Goal: Obtain resource: Download file/media

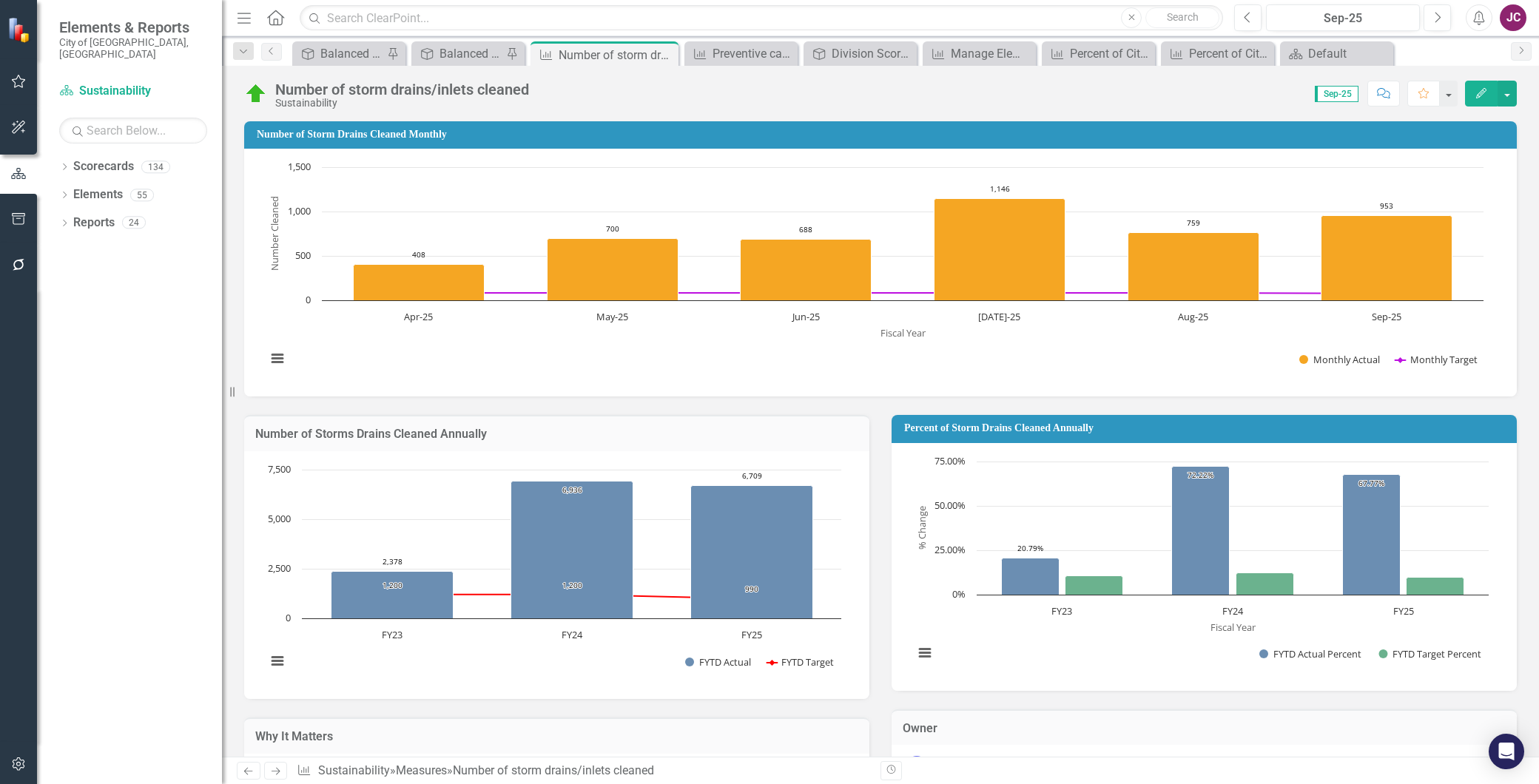
scroll to position [529, 0]
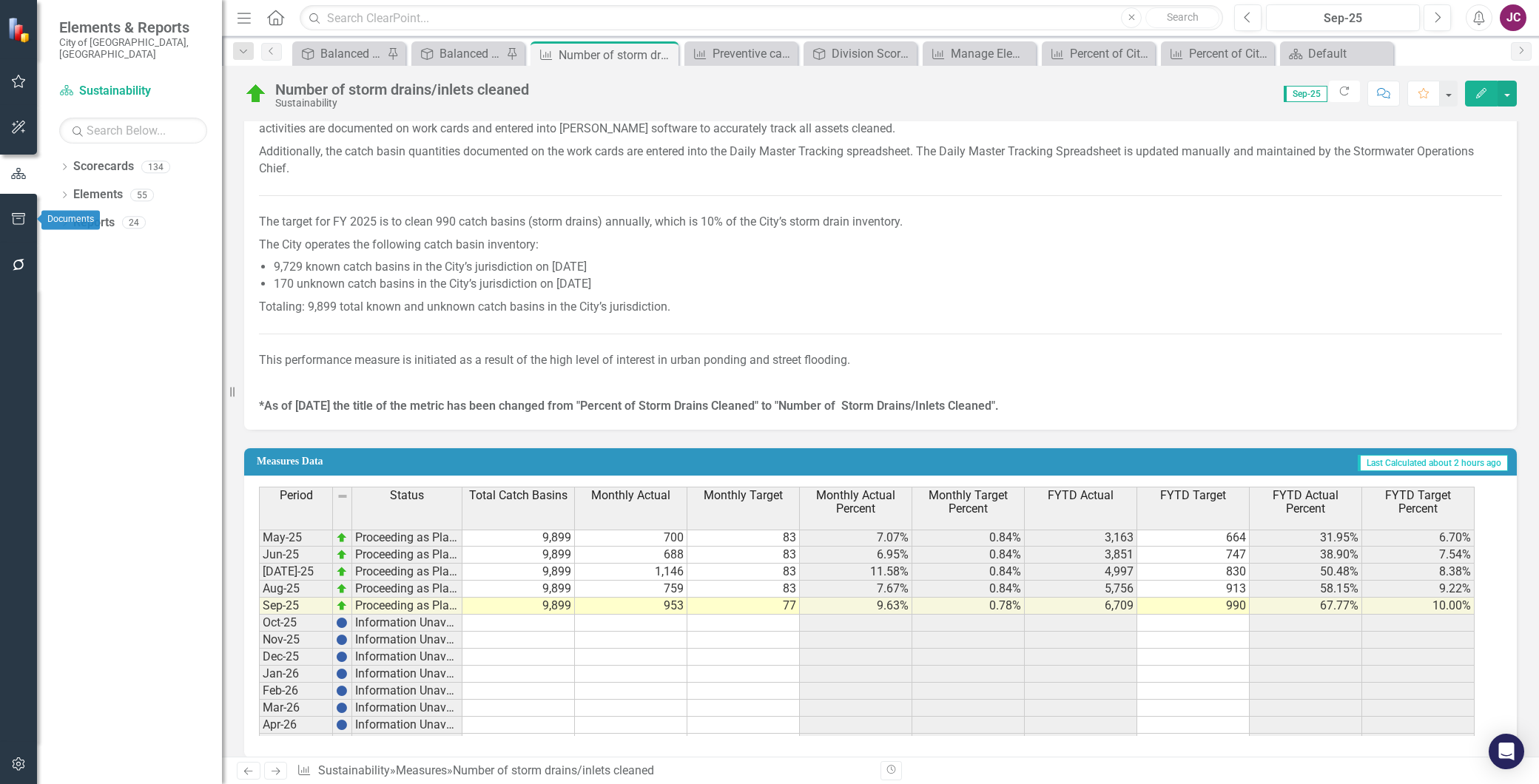
click at [23, 215] on icon "button" at bounding box center [18, 219] width 16 height 12
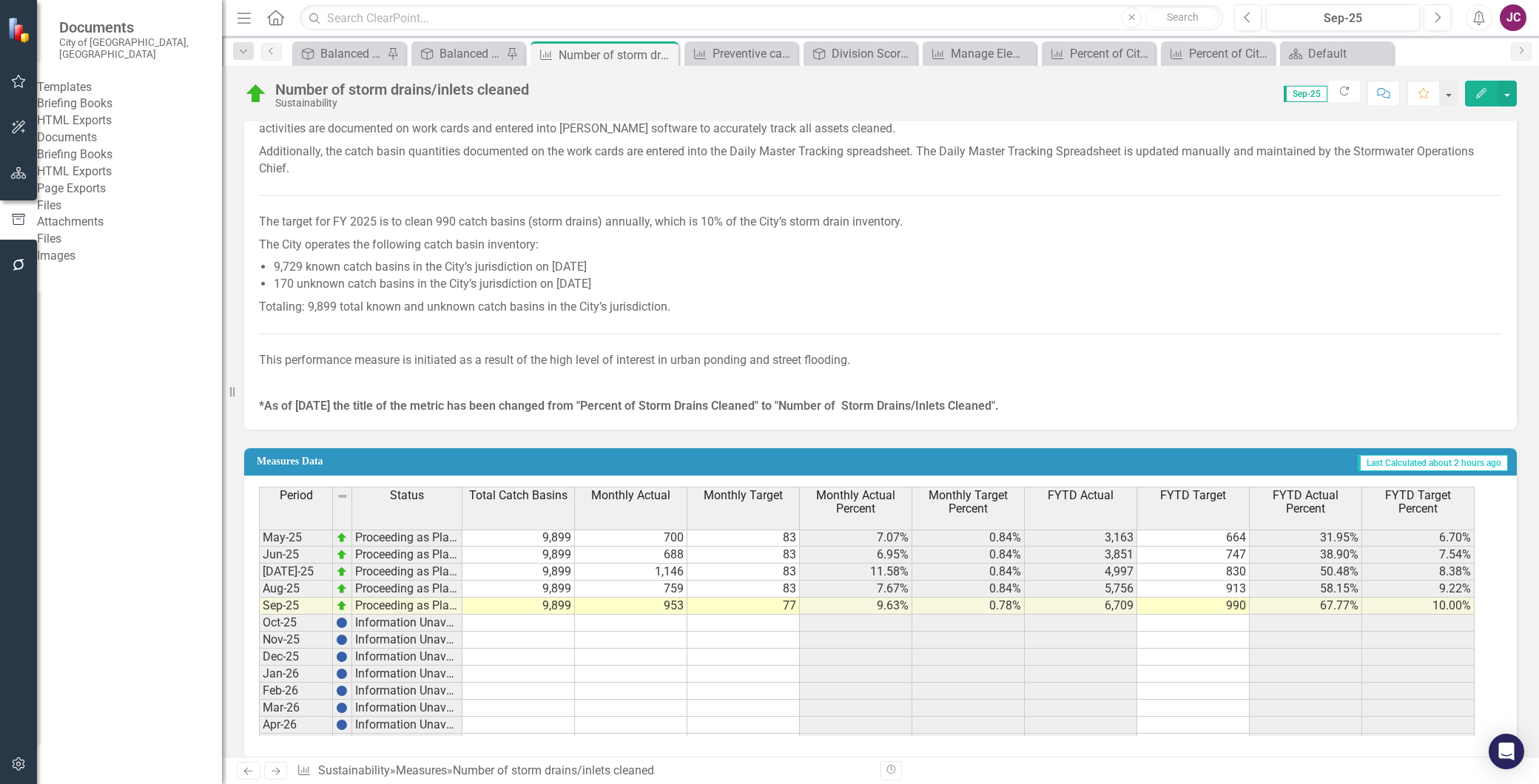
click at [95, 102] on link "Briefing Books" at bounding box center [129, 104] width 185 height 17
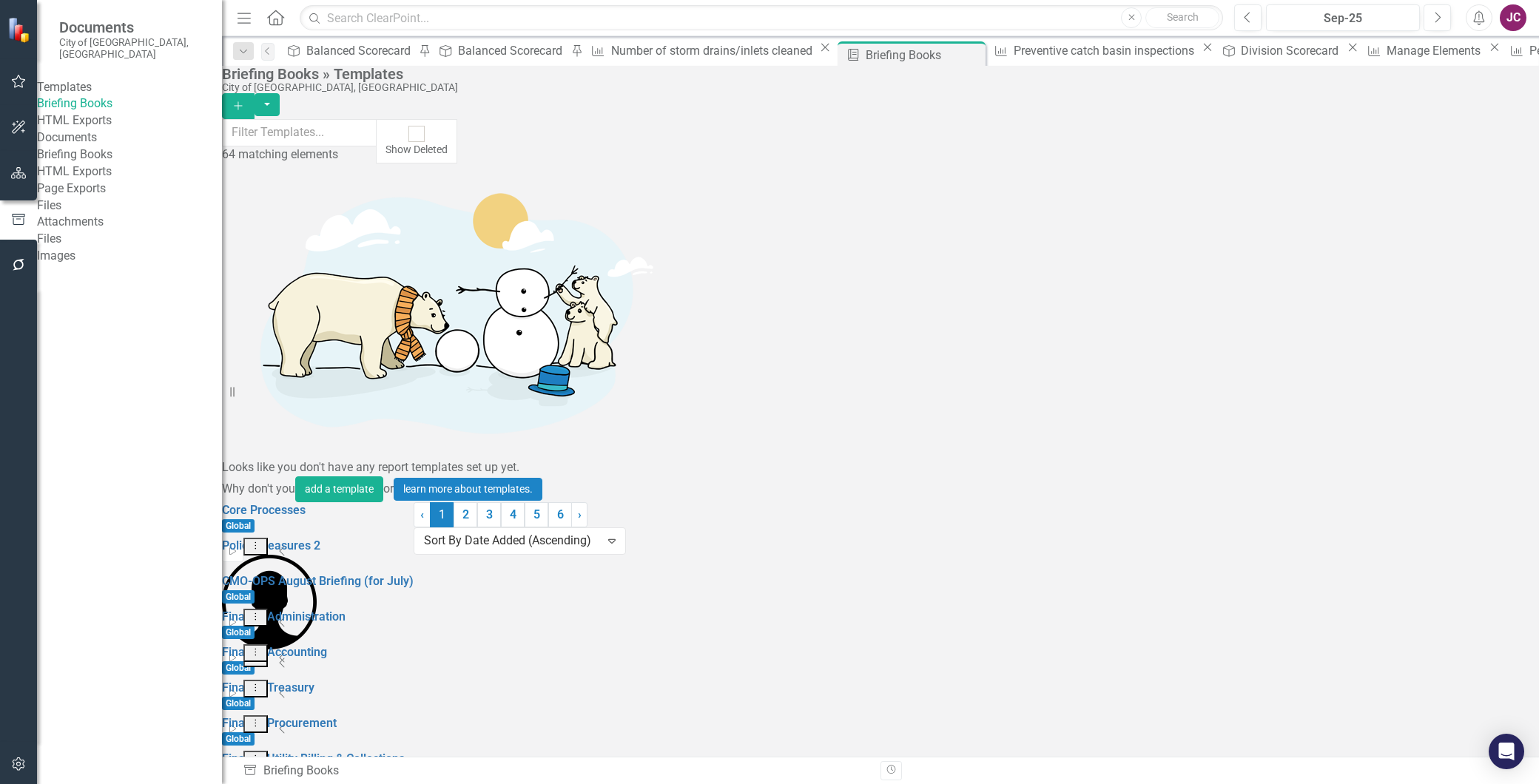
click at [1135, 698] on div "Core Processes Global Start Dropdown Menu Collapse Police Measures 2 Start Drop…" at bounding box center [881, 697] width 1317 height 390
click at [572, 528] on link "6" at bounding box center [560, 515] width 23 height 25
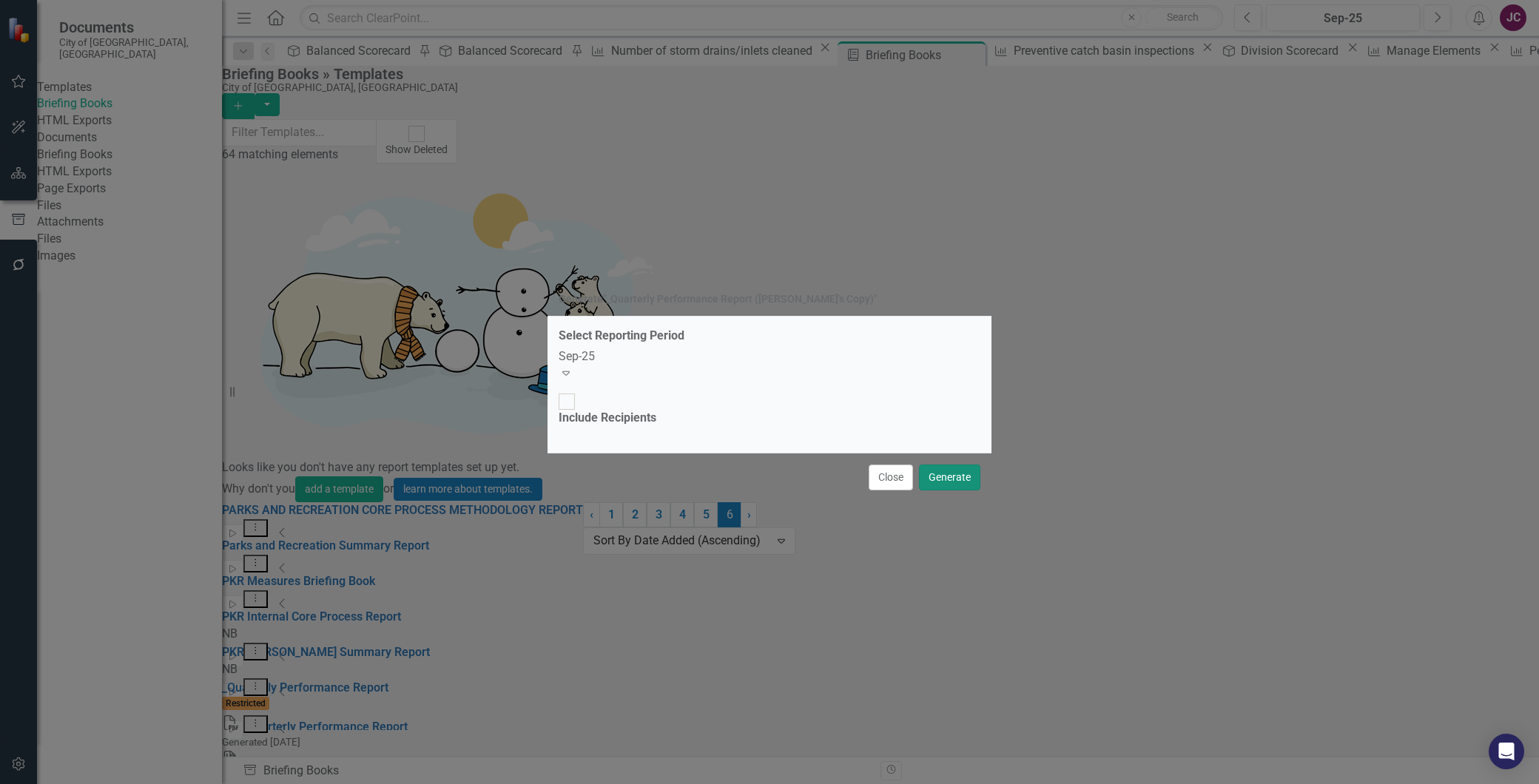
click at [949, 464] on button "Generate" at bounding box center [950, 477] width 62 height 26
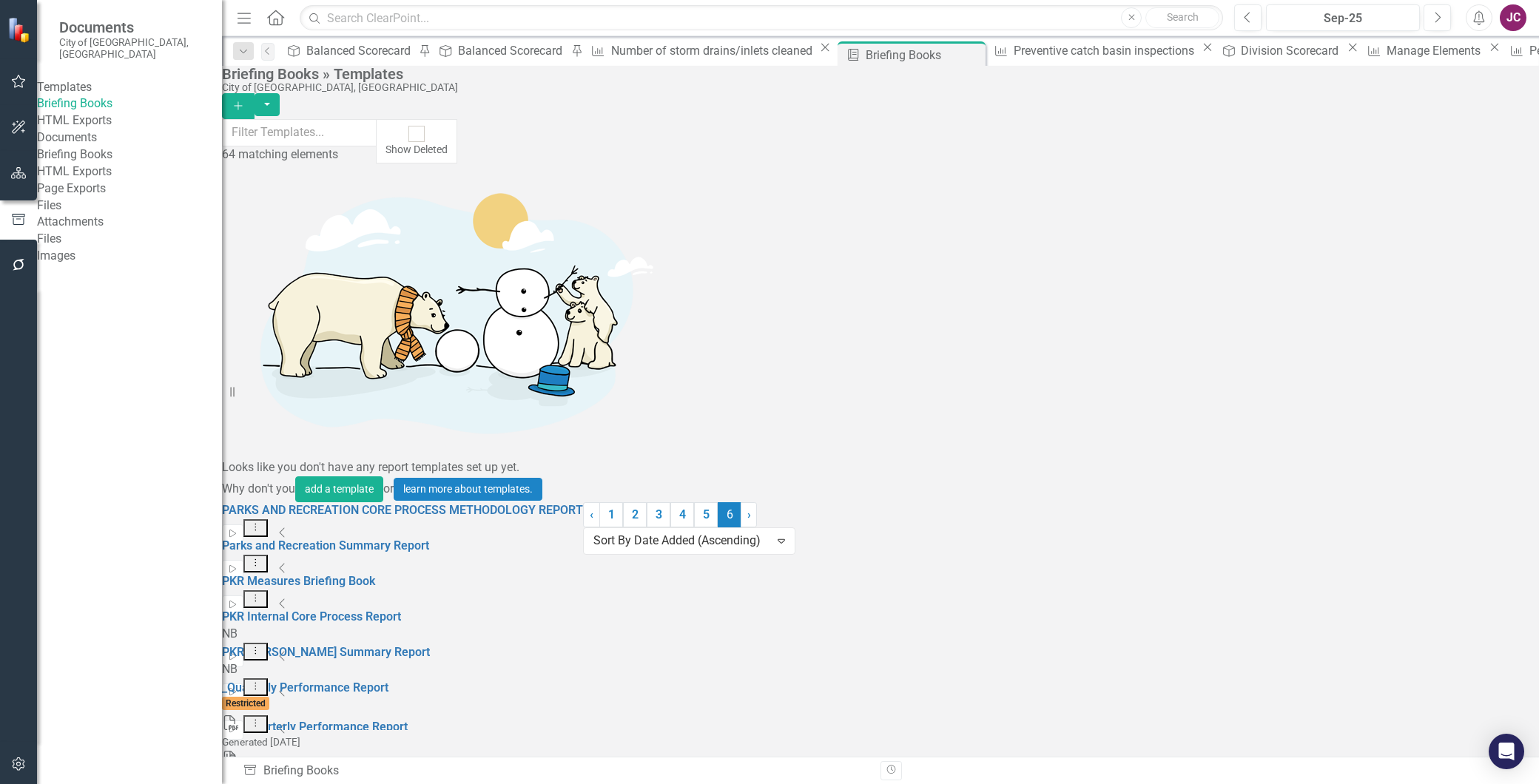
click at [1474, 20] on icon "button" at bounding box center [1479, 17] width 11 height 15
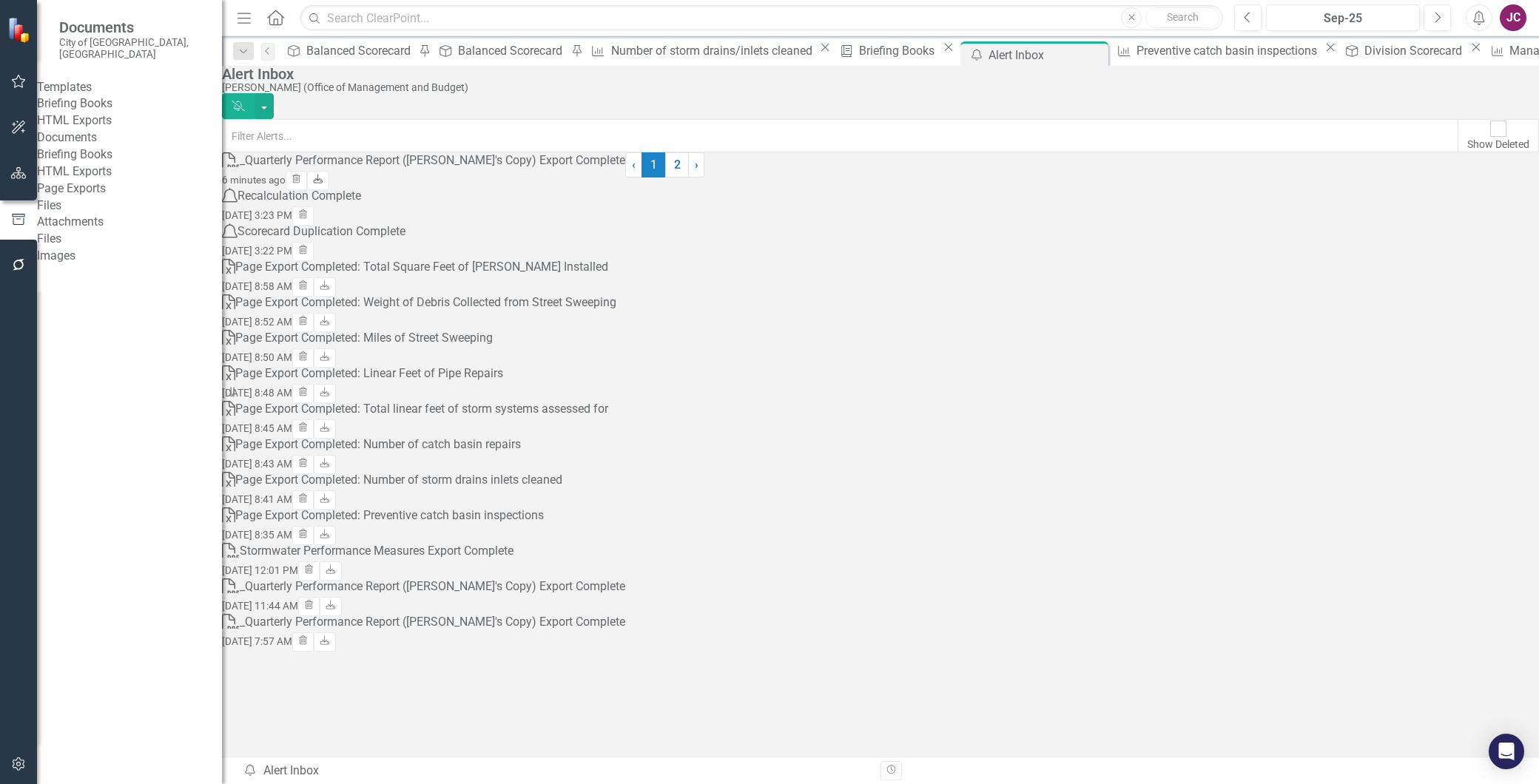
click at [323, 184] on icon "Download" at bounding box center [317, 180] width 11 height 9
